Goal: Task Accomplishment & Management: Use online tool/utility

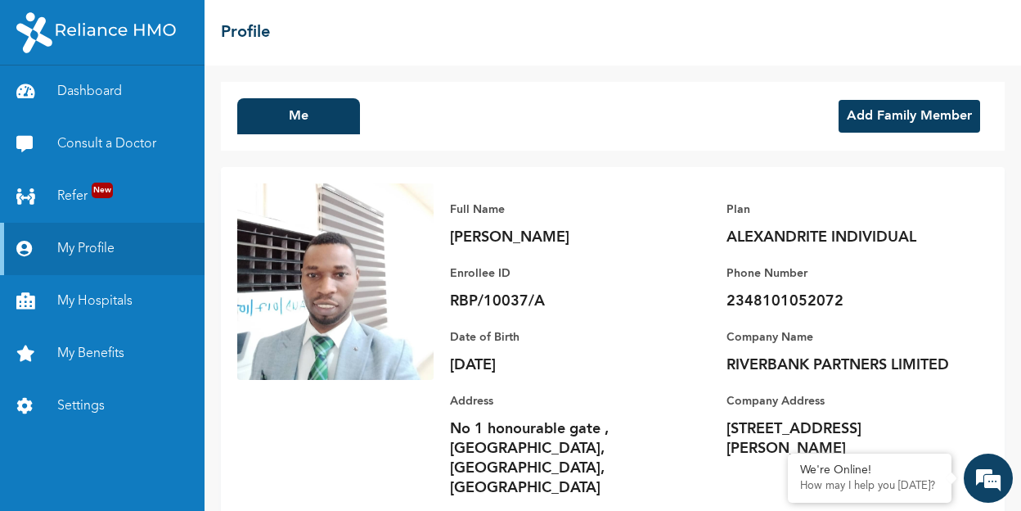
scroll to position [13, 0]
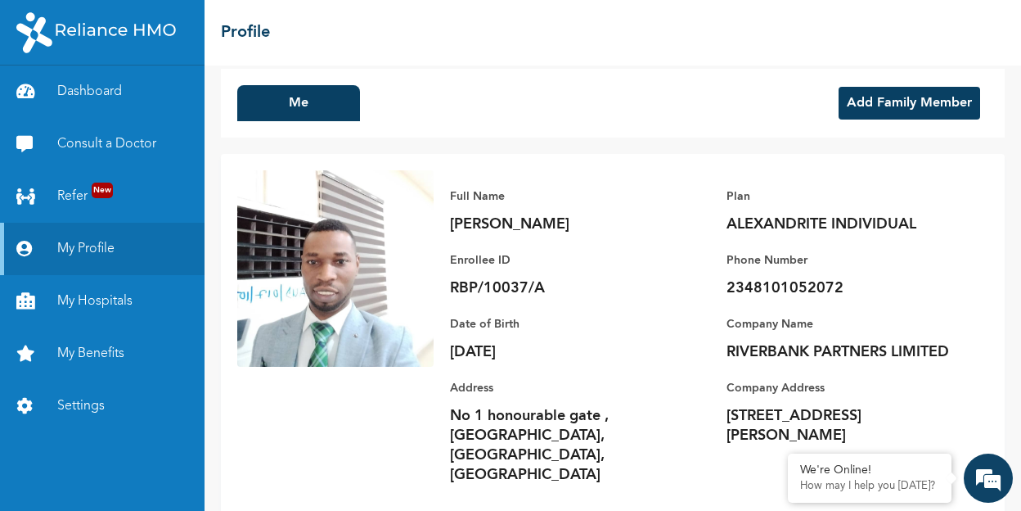
click at [911, 106] on button "Add Family Member" at bounding box center [910, 103] width 142 height 33
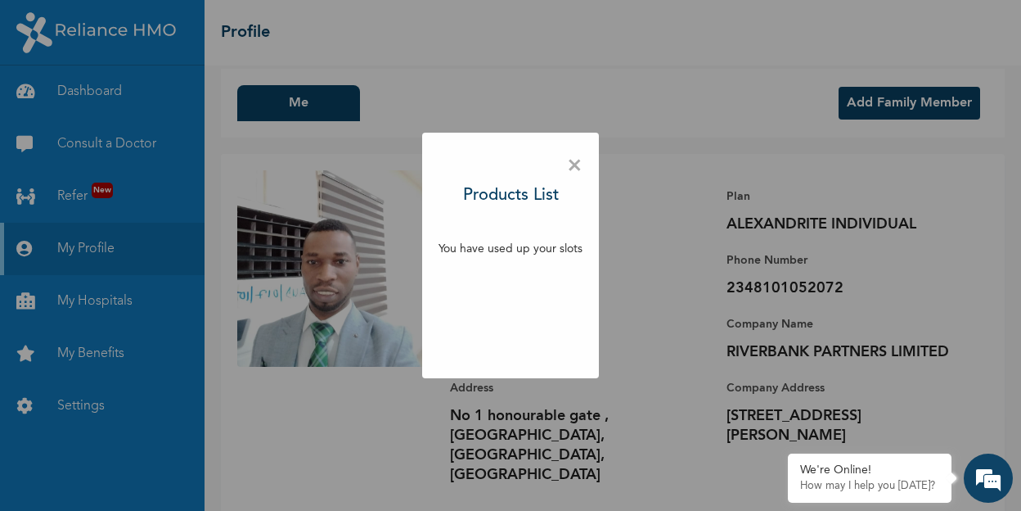
click at [528, 194] on h3 "Products List" at bounding box center [511, 195] width 96 height 25
click at [580, 163] on span "×" at bounding box center [575, 166] width 16 height 34
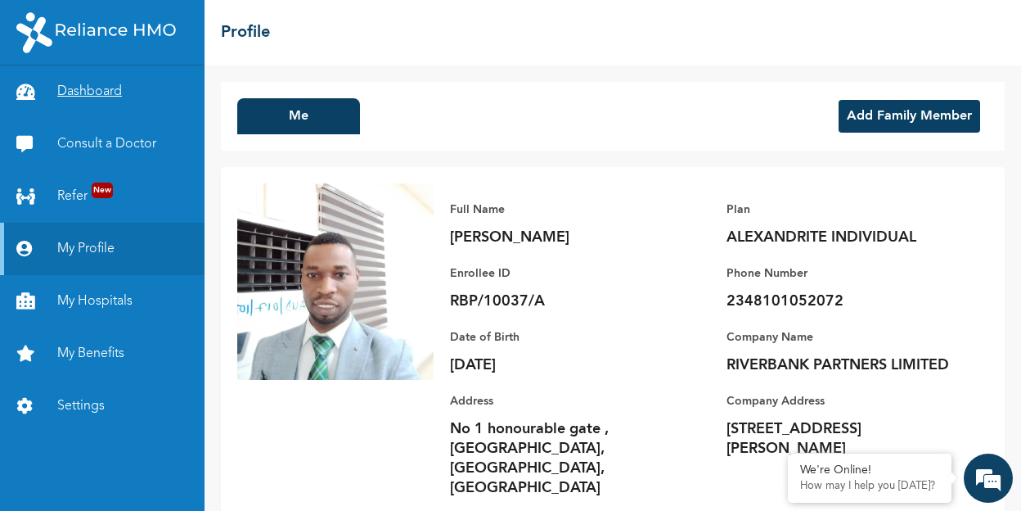
click at [97, 88] on link "Dashboard" at bounding box center [102, 91] width 205 height 52
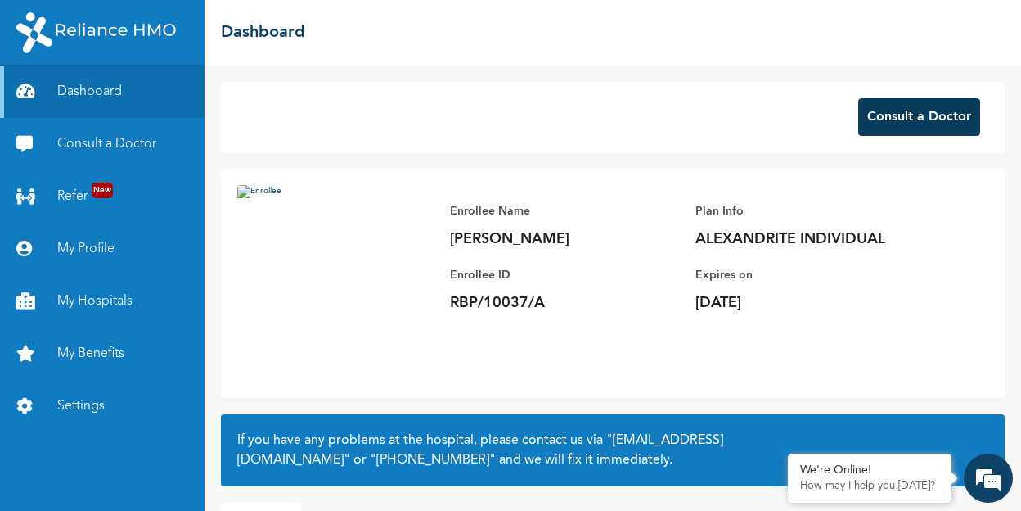
click at [878, 120] on button "Consult a Doctor" at bounding box center [919, 117] width 122 height 38
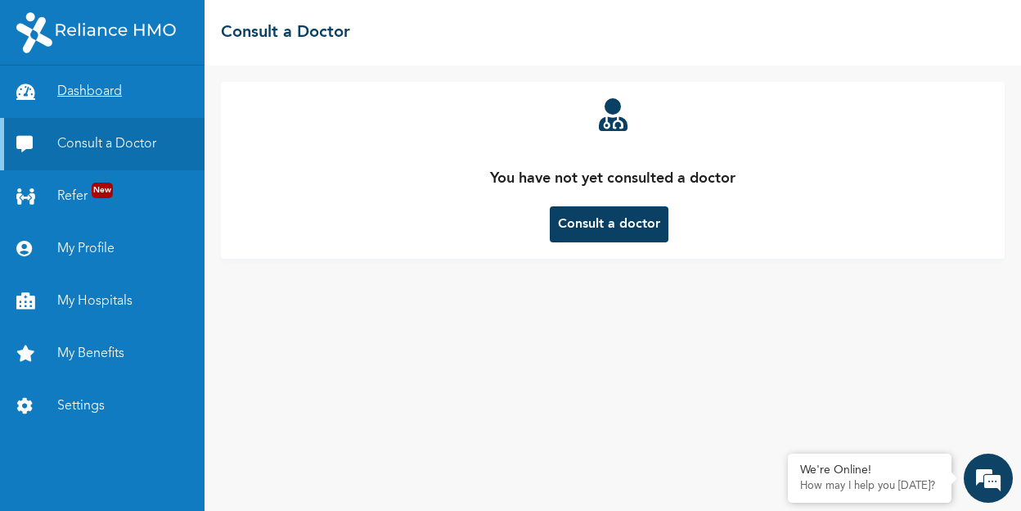
click at [103, 93] on link "Dashboard" at bounding box center [102, 91] width 205 height 52
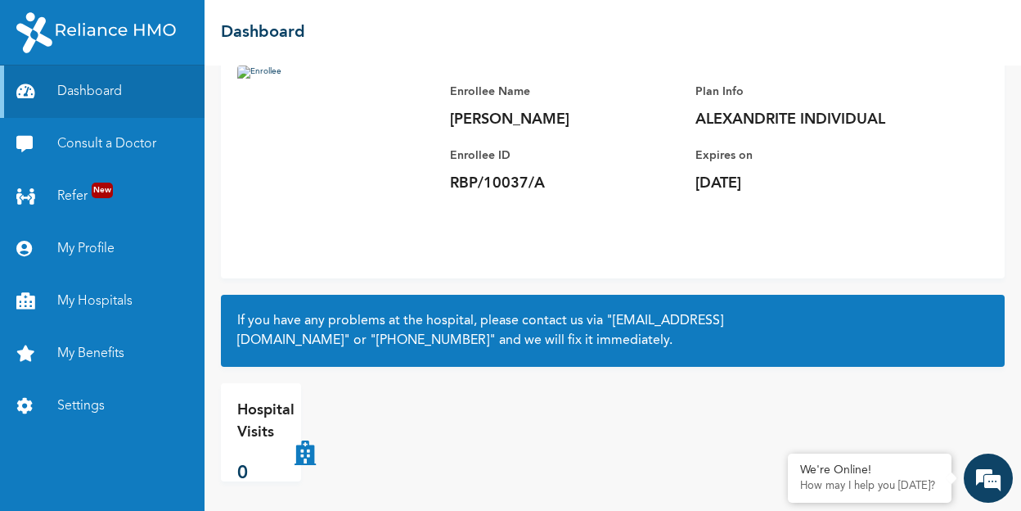
scroll to position [124, 0]
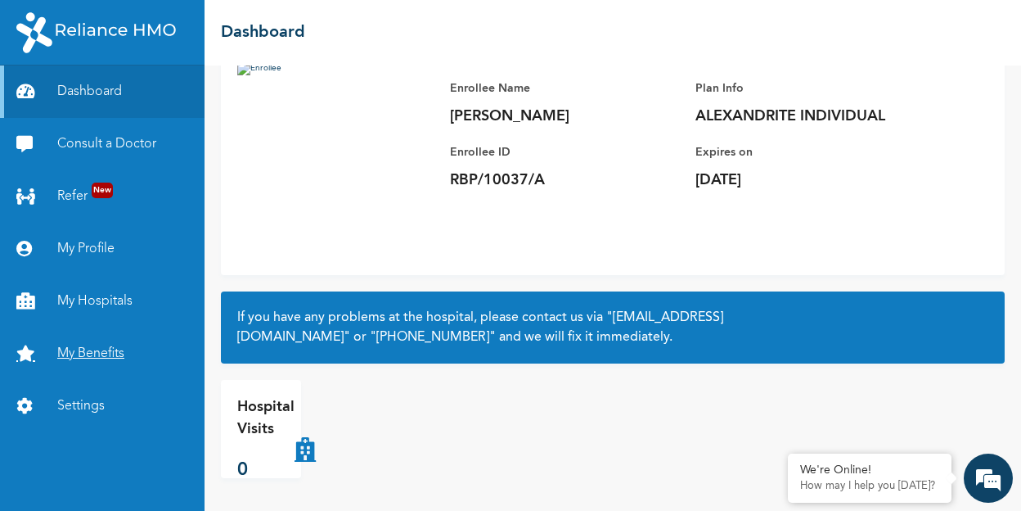
click at [92, 357] on link "My Benefits" at bounding box center [102, 353] width 205 height 52
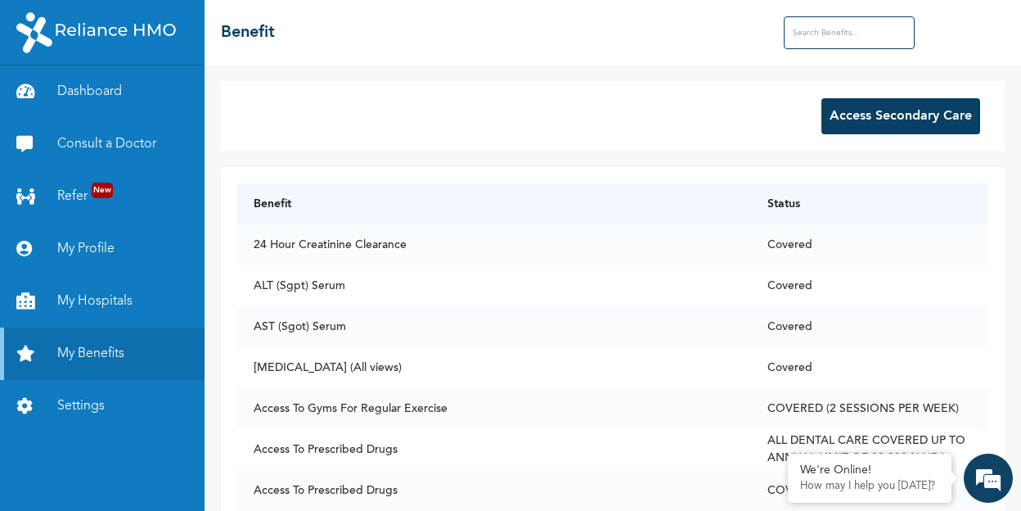
click at [893, 125] on button "Access Secondary Care" at bounding box center [900, 116] width 159 height 36
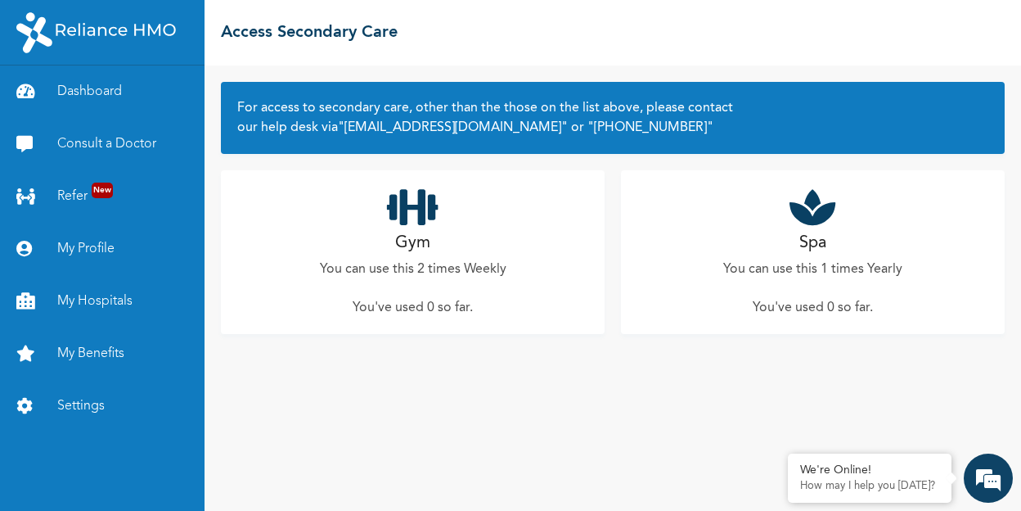
click at [436, 312] on p "You've used 0 so far ." at bounding box center [413, 308] width 120 height 20
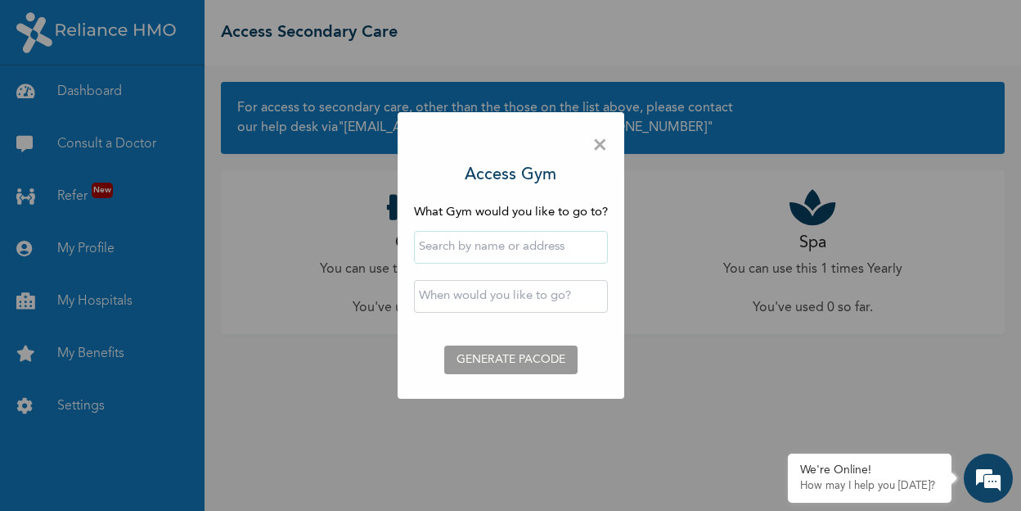
click at [509, 250] on input "text" at bounding box center [511, 247] width 194 height 33
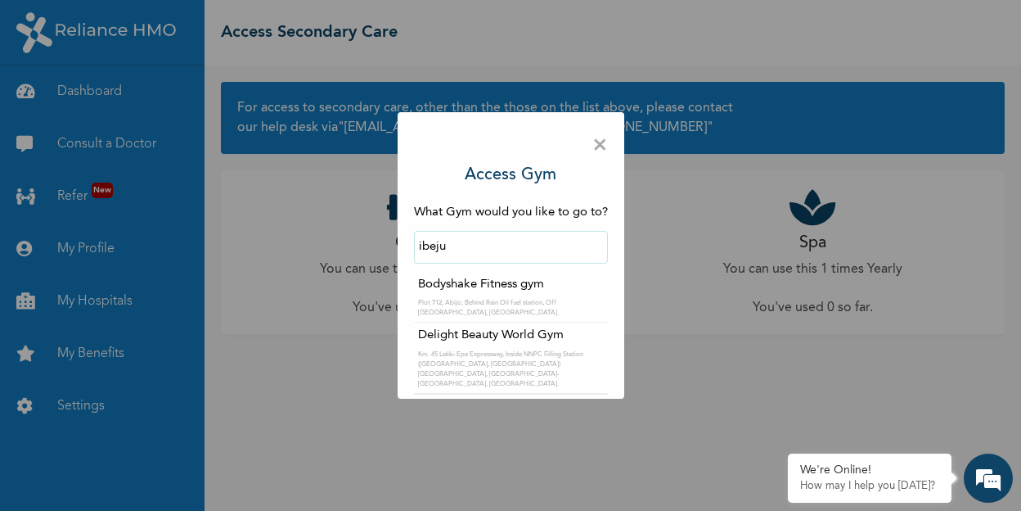
type input "Delight Beauty World Gym"
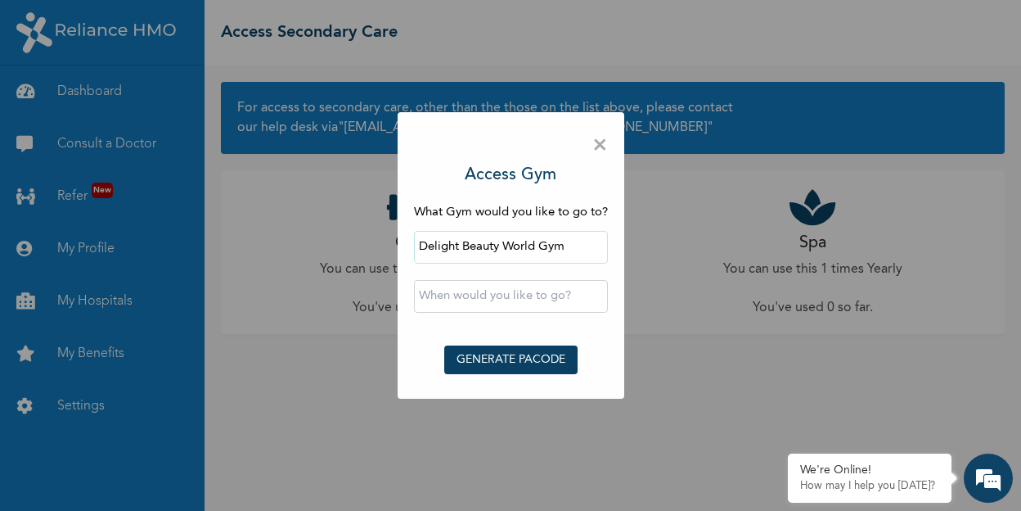
click at [518, 299] on input "text" at bounding box center [511, 296] width 194 height 33
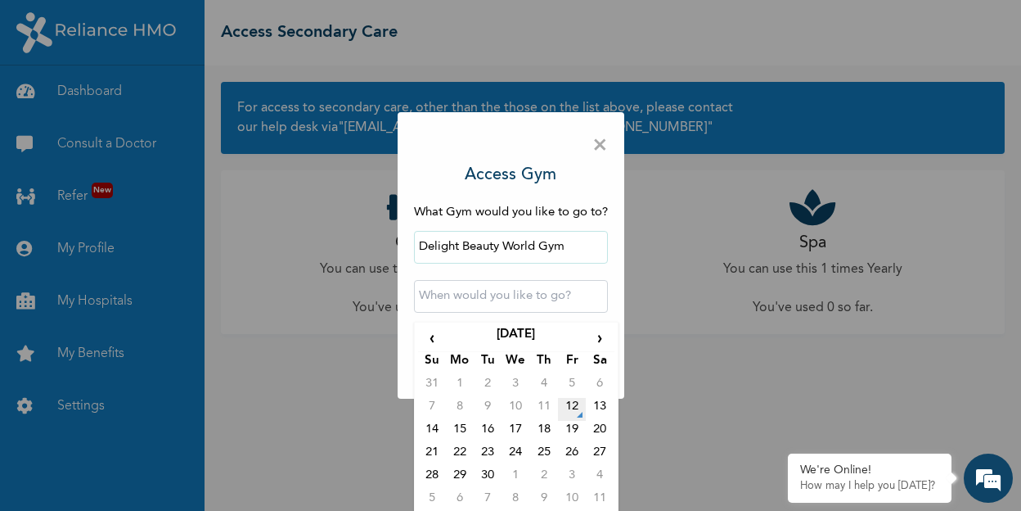
click at [571, 403] on td "12" at bounding box center [572, 409] width 28 height 23
type input "[DATE] 12:00 AM"
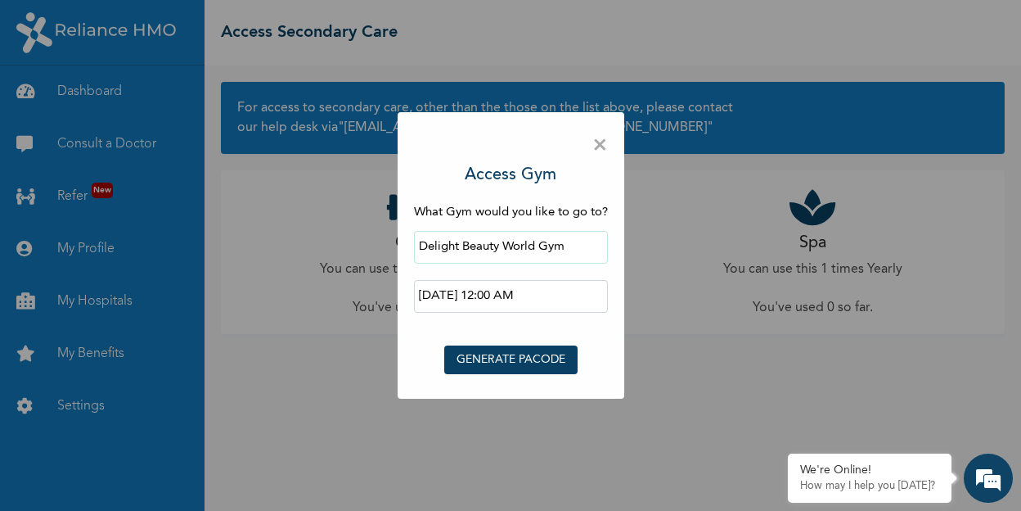
click at [519, 360] on button "GENERATE PACODE" at bounding box center [510, 359] width 133 height 29
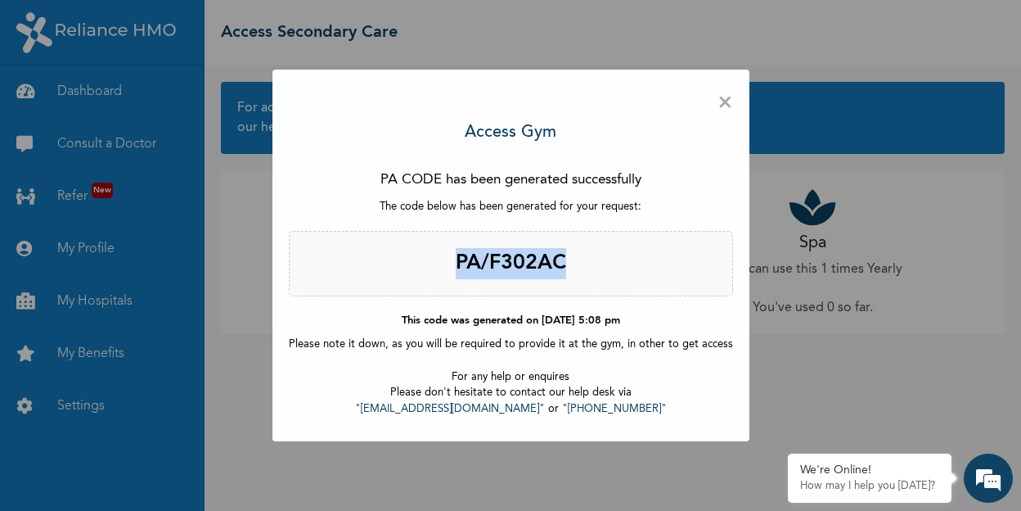
drag, startPoint x: 565, startPoint y: 262, endPoint x: 452, endPoint y: 261, distance: 112.9
click at [452, 261] on h2 "PA/F302AC" at bounding box center [511, 263] width 444 height 65
copy h2 "PA/F302AC"
click at [720, 102] on span "×" at bounding box center [725, 103] width 16 height 34
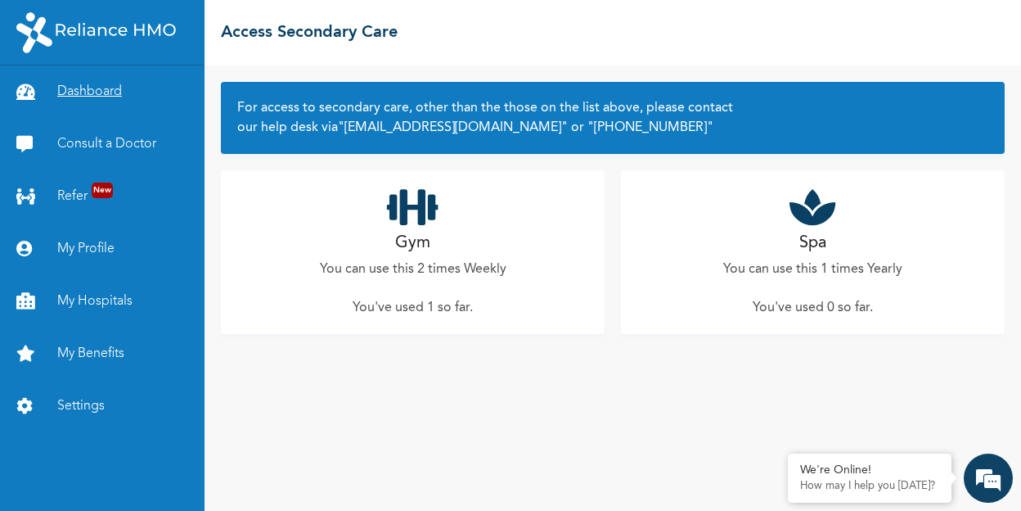
click at [99, 94] on link "Dashboard" at bounding box center [102, 91] width 205 height 52
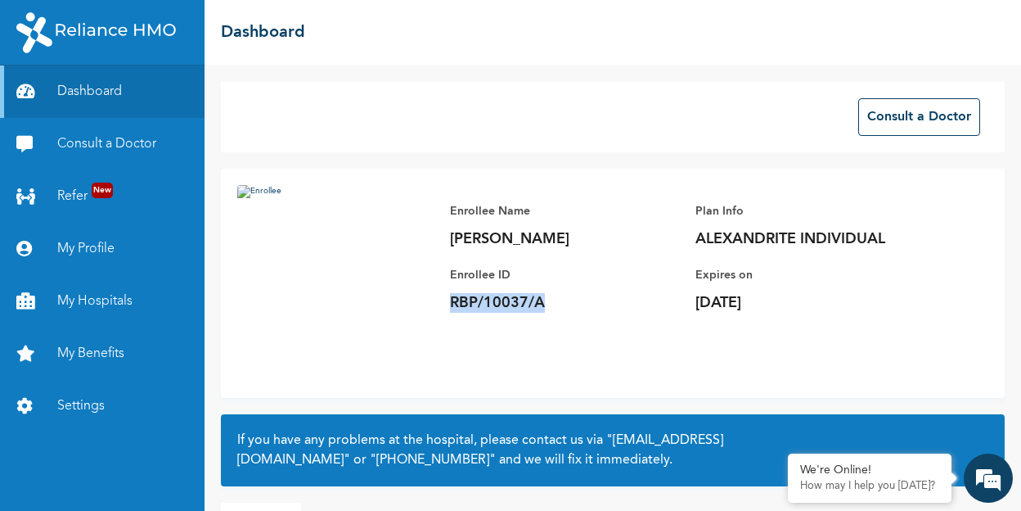
drag, startPoint x: 550, startPoint y: 304, endPoint x: 447, endPoint y: 297, distance: 103.3
click at [447, 299] on div "Enrollee Name [PERSON_NAME] Enrollee ID RBP/10037/A Plan Info ALEXANDRITE INDIV…" at bounding box center [696, 257] width 524 height 144
copy p "RBP/10037/A"
